Goal: Find contact information: Find contact information

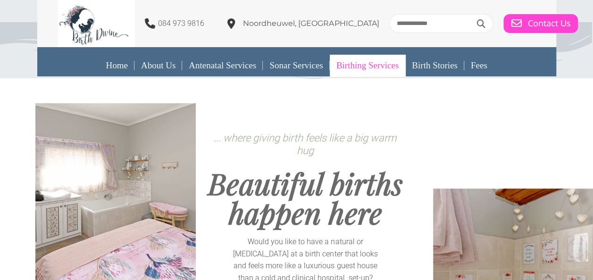
click at [383, 72] on link "Birthing Services" at bounding box center [367, 66] width 75 height 22
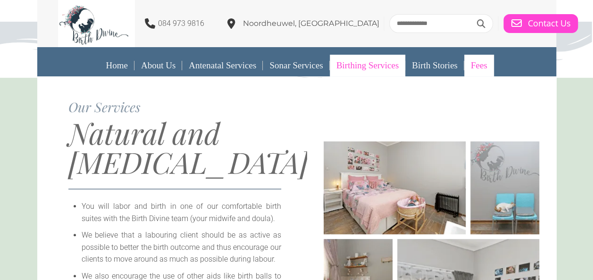
click at [488, 65] on link "Fees" at bounding box center [479, 66] width 30 height 22
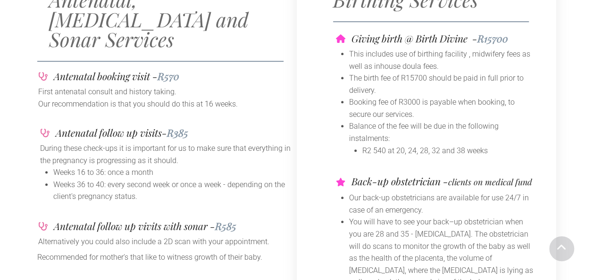
scroll to position [141, 0]
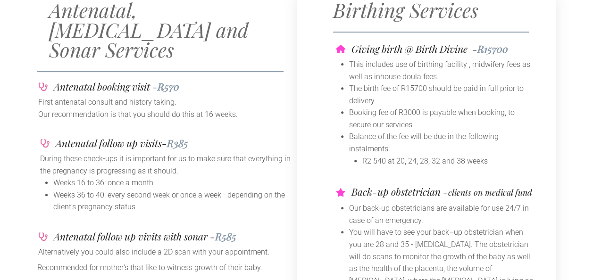
click at [449, 78] on li "This includes use of birthing facility , midwifery fees as well as inhouse doul…" at bounding box center [443, 70] width 188 height 24
click at [399, 151] on li "Balance of the fee will be due in the following instalments:" at bounding box center [443, 143] width 188 height 24
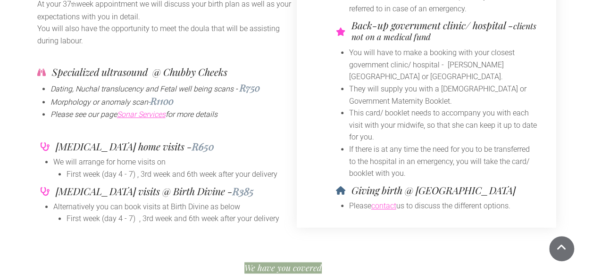
scroll to position [472, 0]
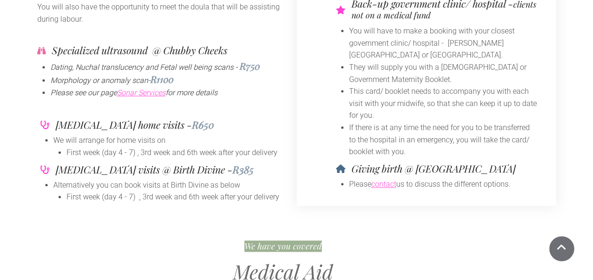
click at [384, 182] on link "contact" at bounding box center [383, 184] width 25 height 9
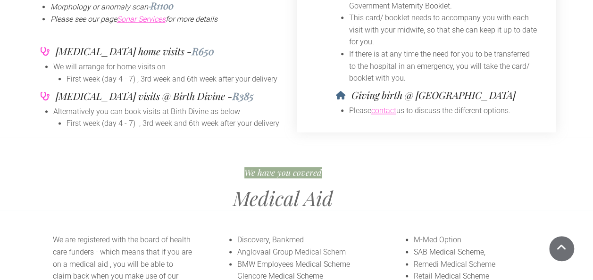
scroll to position [660, 0]
